Goal: Book appointment/travel/reservation

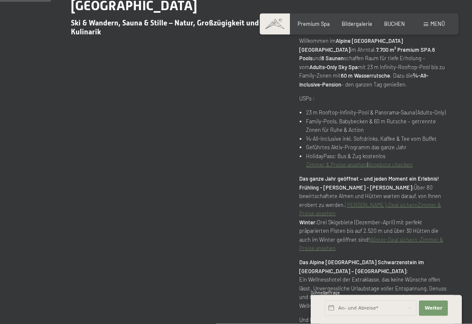
scroll to position [417, 0]
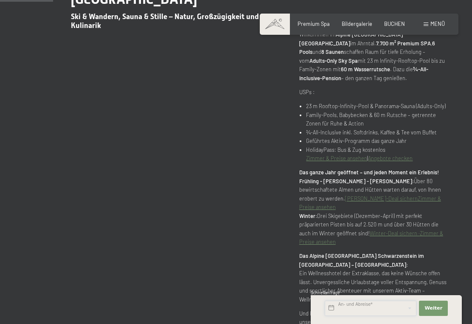
click at [393, 316] on input "text" at bounding box center [371, 308] width 92 height 15
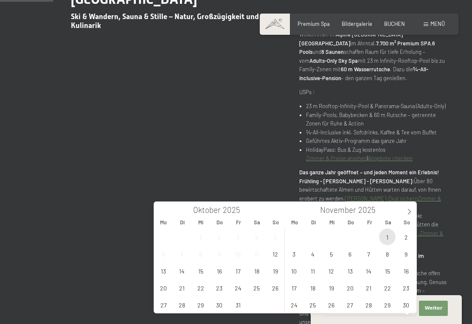
click at [390, 232] on span "1" at bounding box center [387, 237] width 17 height 17
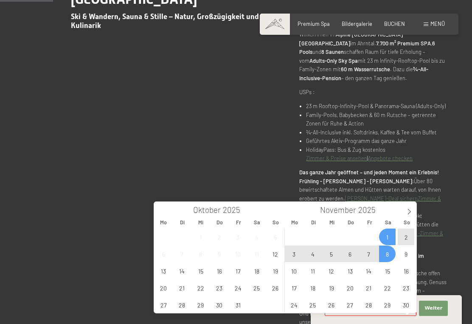
click at [388, 256] on span "8" at bounding box center [387, 254] width 17 height 17
type input "Sa. 01.11.2025 - Sa. 08.11.2025"
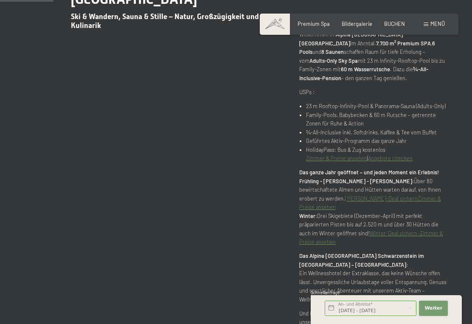
click at [440, 315] on button "Weiter Adressfelder ausblenden" at bounding box center [433, 308] width 29 height 15
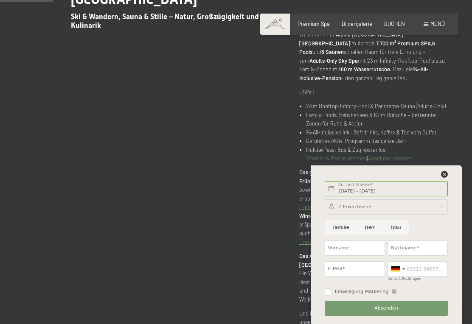
click at [405, 276] on div at bounding box center [398, 269] width 20 height 14
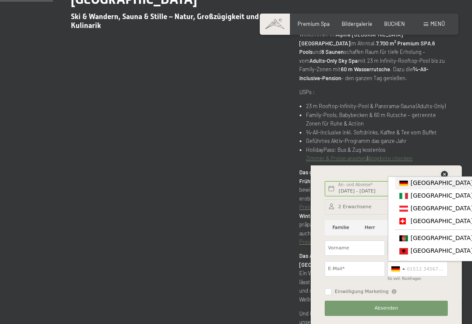
click at [447, 178] on icon at bounding box center [444, 174] width 7 height 7
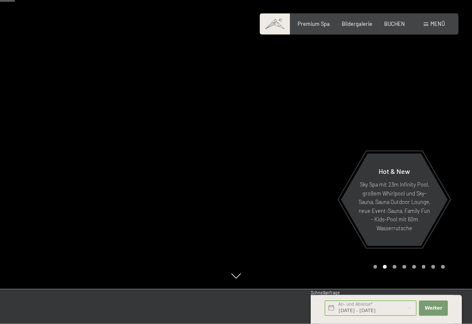
scroll to position [0, 0]
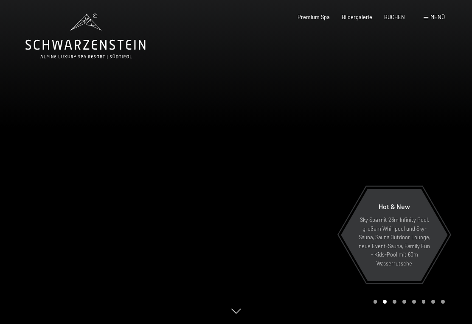
click at [393, 18] on span "BUCHEN" at bounding box center [394, 17] width 21 height 7
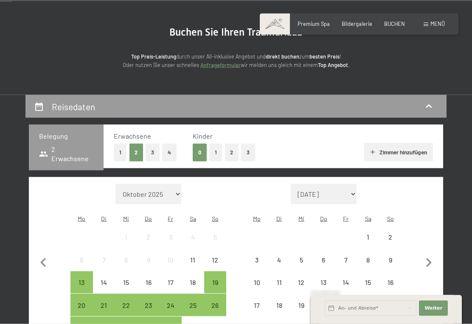
scroll to position [81, 0]
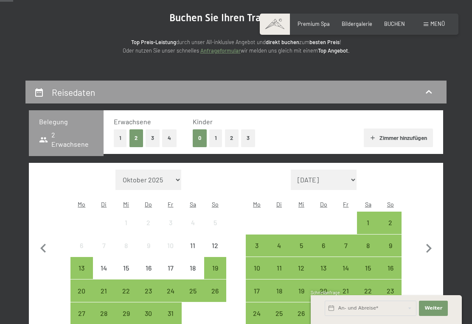
click at [218, 140] on button "1" at bounding box center [215, 137] width 13 height 17
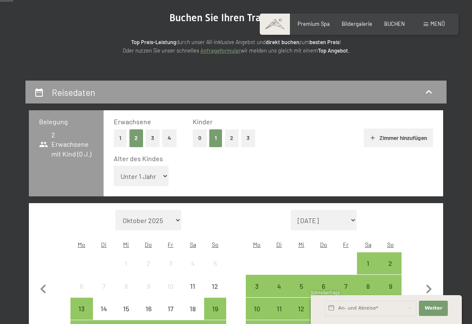
click at [155, 176] on select "Unter 1 Jahr 1 Jahr 2 Jahre 3 Jahre 4 Jahre 5 Jahre 6 Jahre 7 Jahre 8 Jahre 9 J…" at bounding box center [141, 176] width 55 height 20
select select "11"
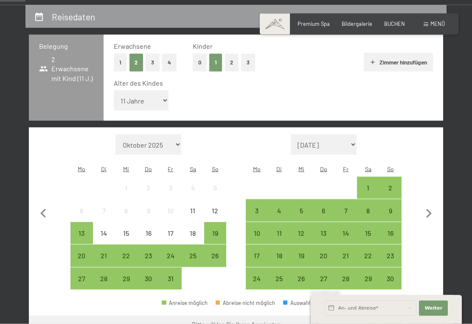
scroll to position [165, 0]
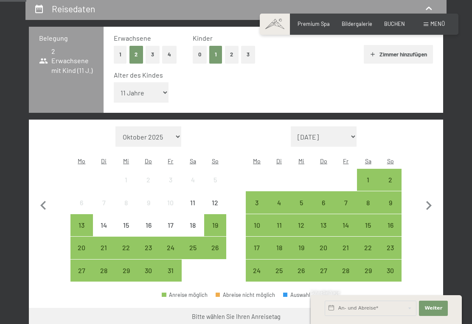
click at [369, 177] on div "1" at bounding box center [368, 187] width 20 height 20
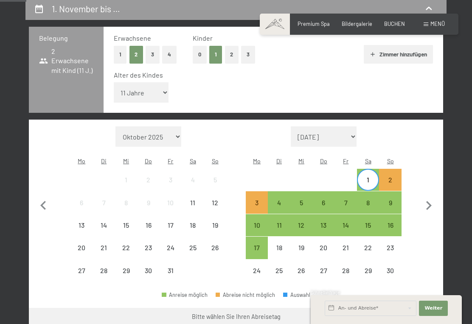
click at [369, 200] on div "8" at bounding box center [368, 210] width 20 height 20
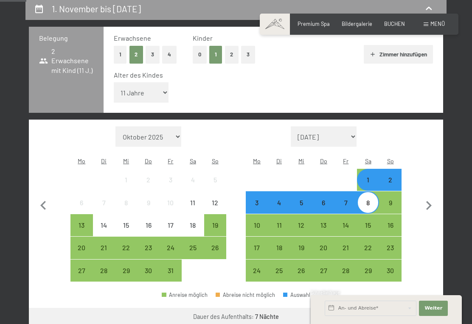
click at [412, 308] on button "Weiter zu „Zimmer“" at bounding box center [405, 318] width 76 height 20
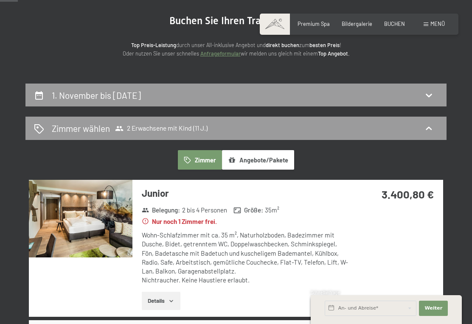
scroll to position [78, 0]
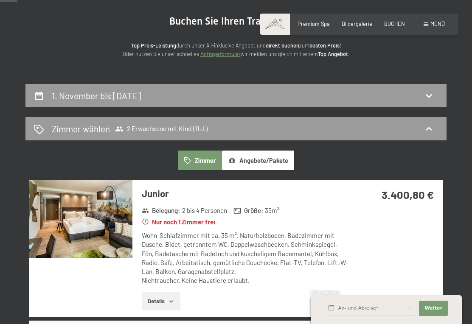
click at [431, 97] on icon at bounding box center [429, 95] width 10 height 10
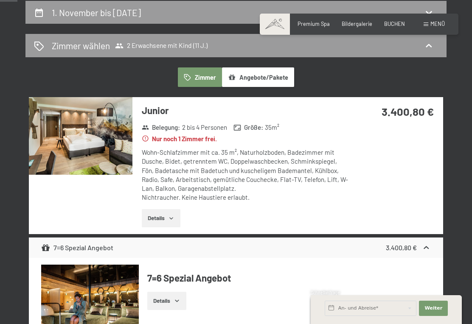
select select "11"
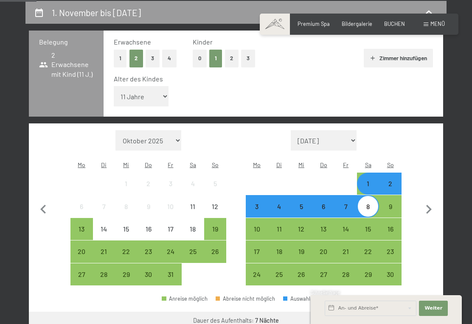
click at [281, 203] on div "4" at bounding box center [279, 213] width 20 height 20
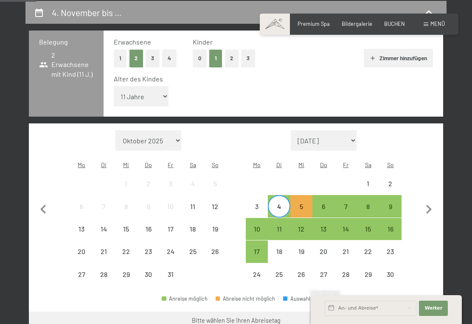
click at [345, 203] on div "7" at bounding box center [346, 213] width 20 height 20
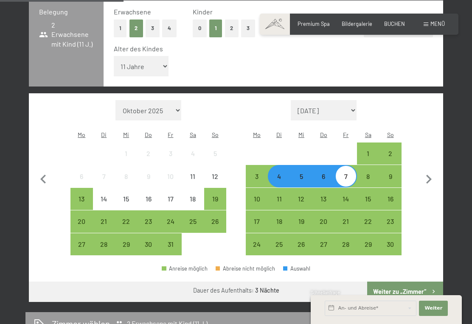
click at [398, 282] on button "Weiter zu „Zimmer“" at bounding box center [405, 292] width 76 height 20
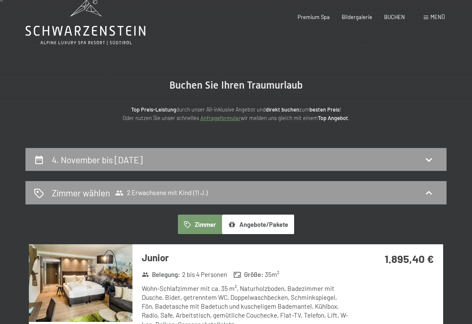
scroll to position [0, 0]
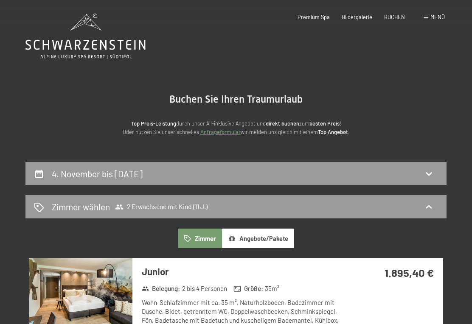
click at [398, 17] on span "BUCHEN" at bounding box center [394, 17] width 21 height 7
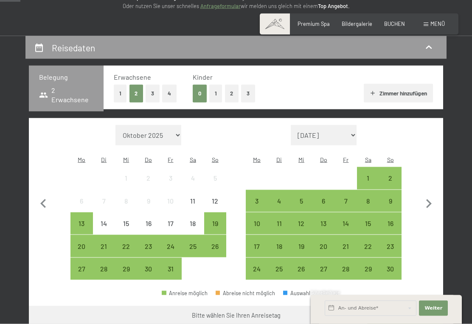
scroll to position [133, 0]
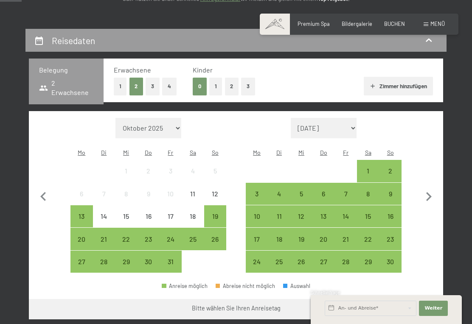
click at [233, 88] on button "2" at bounding box center [232, 86] width 14 height 17
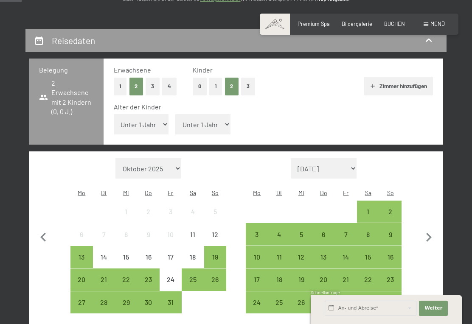
click at [216, 90] on button "1" at bounding box center [215, 86] width 13 height 17
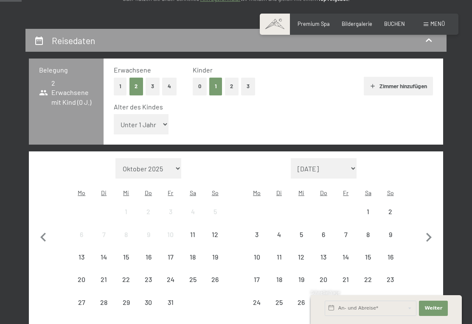
click at [149, 120] on select "Unter 1 Jahr 1 Jahr 2 Jahre 3 Jahre 4 Jahre 5 Jahre 6 Jahre 7 Jahre 8 Jahre 9 J…" at bounding box center [141, 124] width 55 height 20
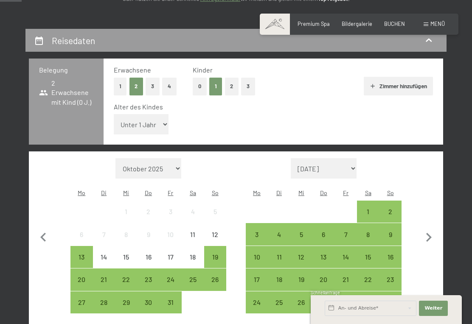
select select "11"
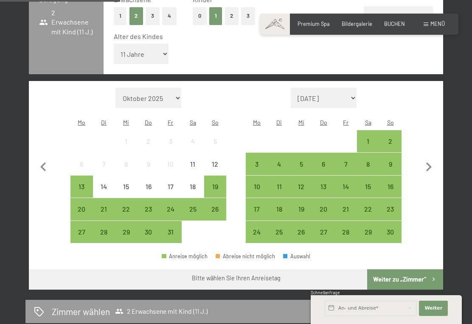
scroll to position [203, 0]
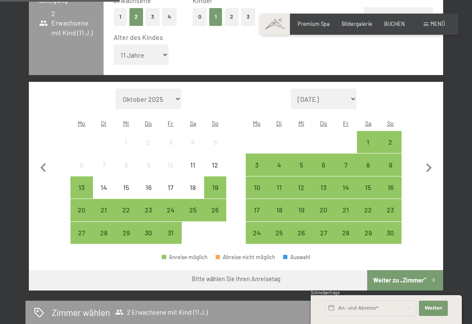
click at [83, 184] on div "13" at bounding box center [81, 194] width 20 height 20
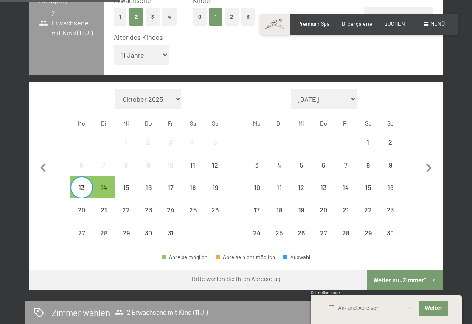
click at [106, 184] on div "14" at bounding box center [104, 194] width 20 height 20
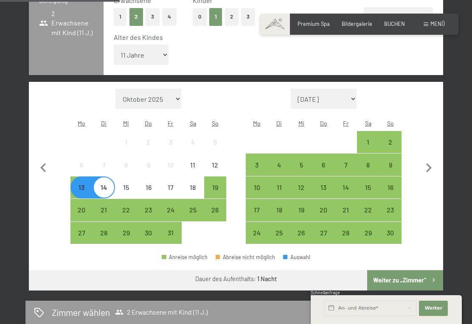
click at [110, 184] on div "14" at bounding box center [104, 194] width 20 height 20
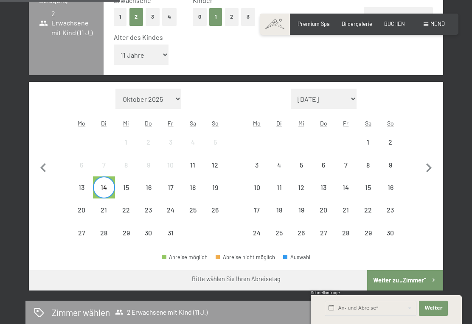
click at [199, 184] on div "18" at bounding box center [193, 194] width 20 height 20
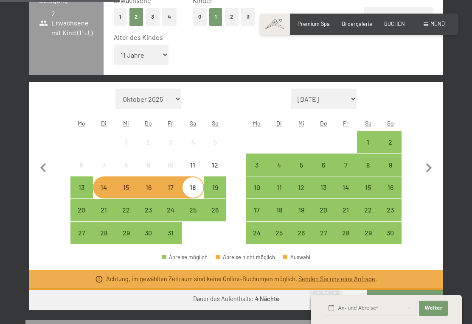
click at [214, 184] on div "19" at bounding box center [215, 194] width 20 height 20
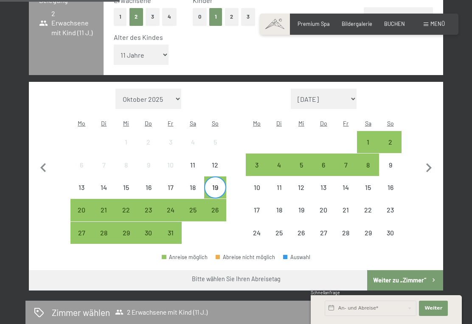
click at [214, 191] on span "Einwilligung Marketing*" at bounding box center [189, 186] width 70 height 8
click at [149, 191] on input "Einwilligung Marketing*" at bounding box center [145, 186] width 8 height 8
checkbox input "false"
click at [216, 207] on div "26" at bounding box center [215, 217] width 20 height 20
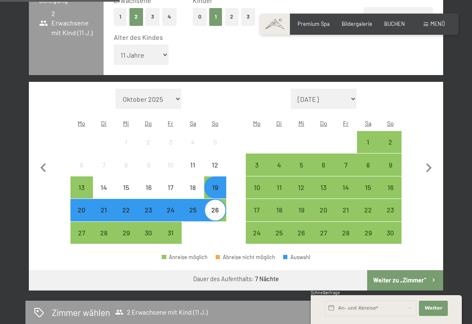
click at [410, 270] on button "Weiter zu „Zimmer“" at bounding box center [405, 280] width 76 height 20
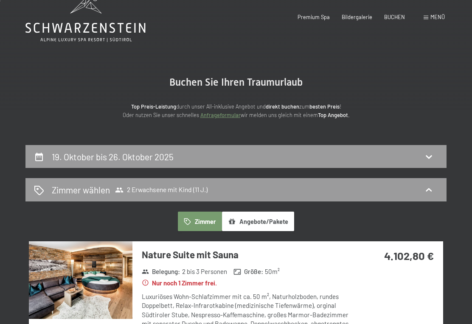
scroll to position [0, 0]
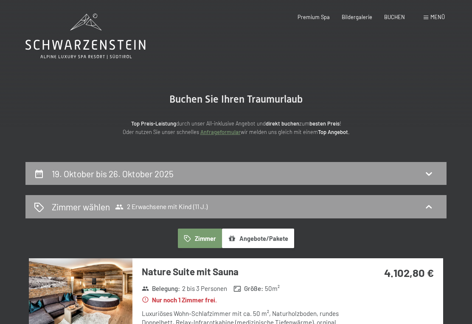
click at [212, 177] on div "19. Oktober bis 26. Oktober 2025" at bounding box center [236, 174] width 404 height 12
select select "11"
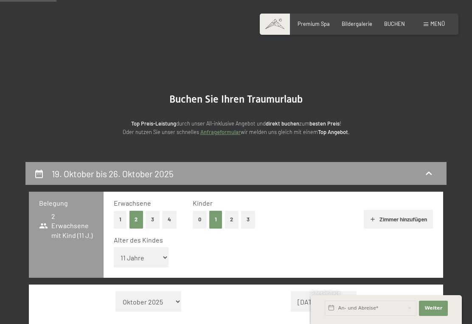
scroll to position [161, 0]
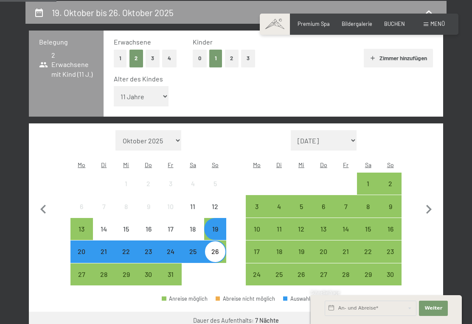
click at [216, 226] on div "19" at bounding box center [215, 236] width 20 height 20
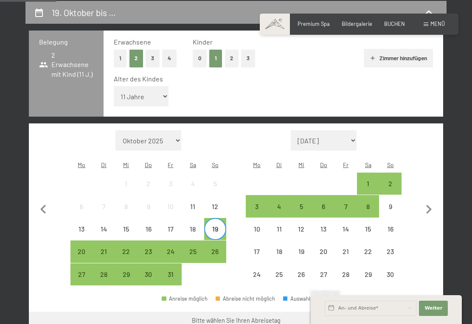
click at [81, 248] on div "20" at bounding box center [81, 258] width 20 height 20
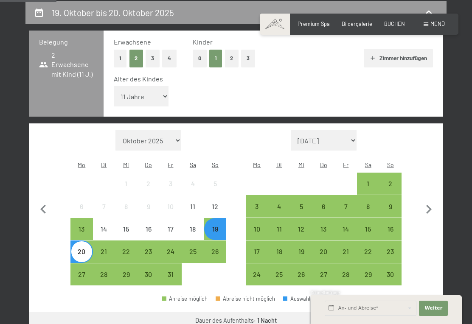
click at [73, 226] on div "13" at bounding box center [81, 236] width 20 height 20
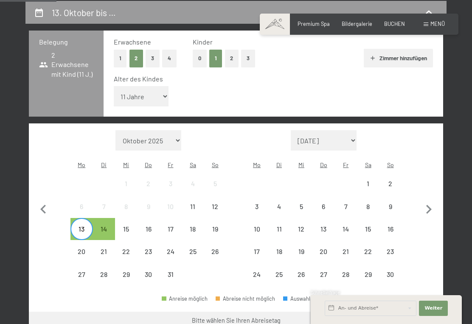
click at [107, 226] on div "14" at bounding box center [104, 236] width 20 height 20
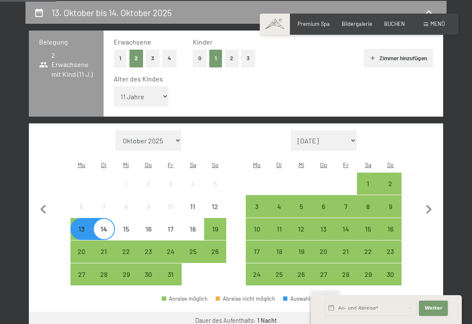
click at [432, 315] on button "Weiter Adressfelder ausblenden" at bounding box center [433, 308] width 29 height 15
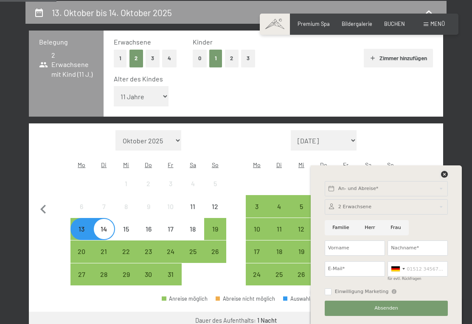
click at [448, 174] on icon at bounding box center [444, 174] width 7 height 7
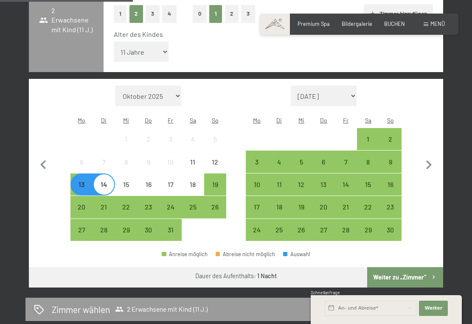
click at [411, 267] on button "Weiter zu „Zimmer“" at bounding box center [405, 277] width 76 height 20
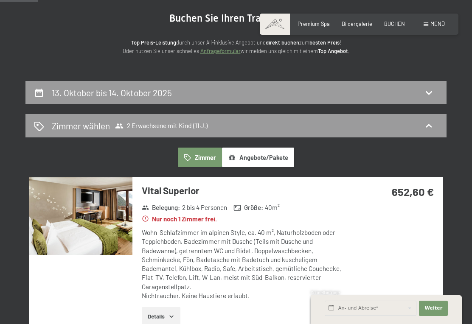
scroll to position [80, 0]
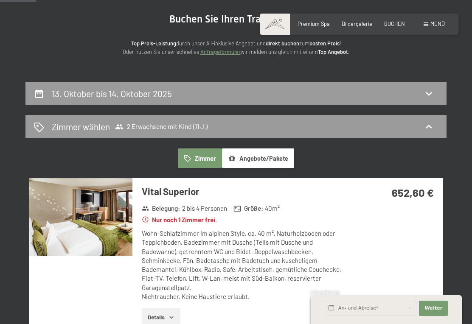
click at [423, 98] on div "13. Oktober bis 14. Oktober 2025" at bounding box center [236, 93] width 404 height 12
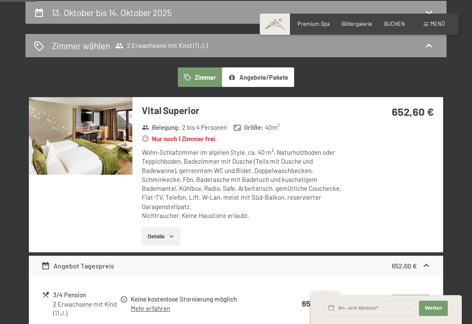
select select "11"
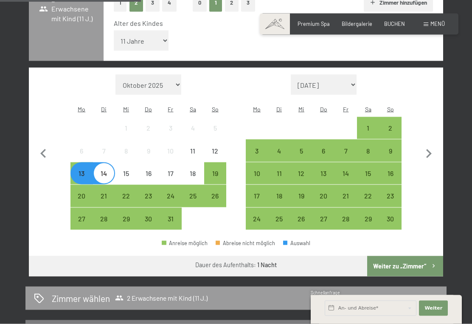
scroll to position [219, 0]
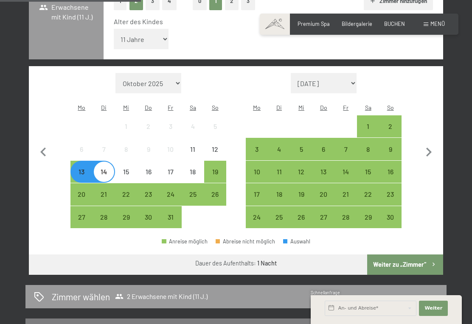
click at [89, 191] on div "20" at bounding box center [81, 201] width 20 height 20
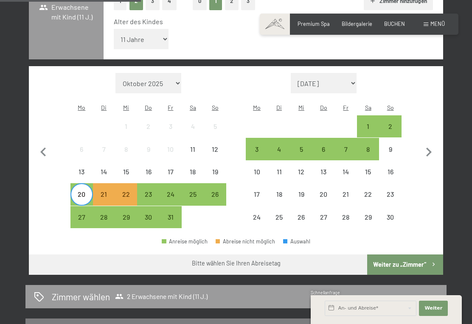
click at [87, 214] on div "27" at bounding box center [81, 224] width 20 height 20
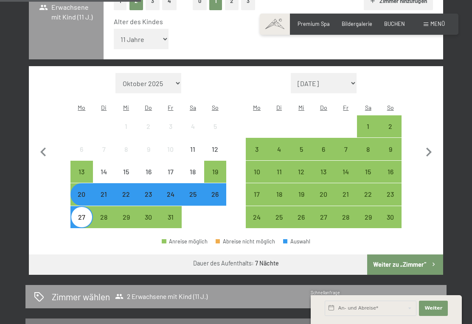
click at [399, 255] on button "Weiter zu „Zimmer“" at bounding box center [405, 265] width 76 height 20
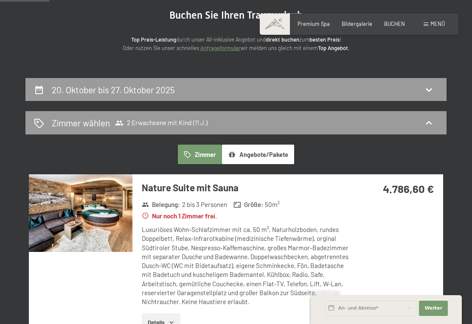
click at [427, 87] on icon at bounding box center [429, 89] width 10 height 10
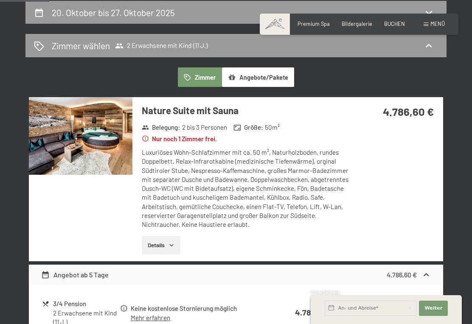
select select "11"
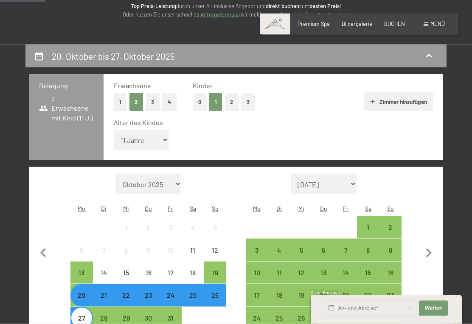
scroll to position [0, 0]
